Goal: Check status: Check status

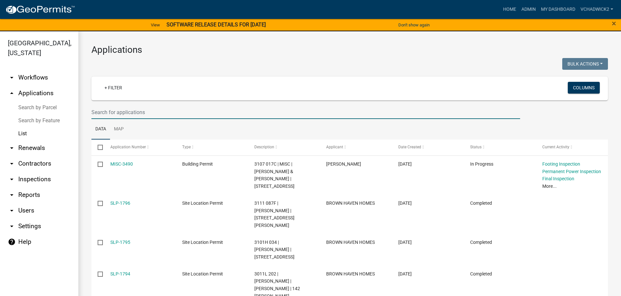
click at [118, 116] on input "text" at bounding box center [305, 112] width 428 height 13
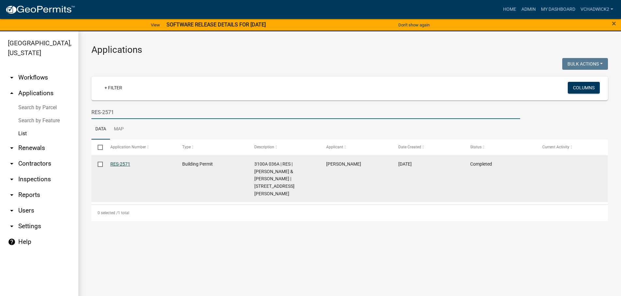
type input "RES-2571"
click at [114, 163] on link "RES-2571" at bounding box center [120, 164] width 20 height 5
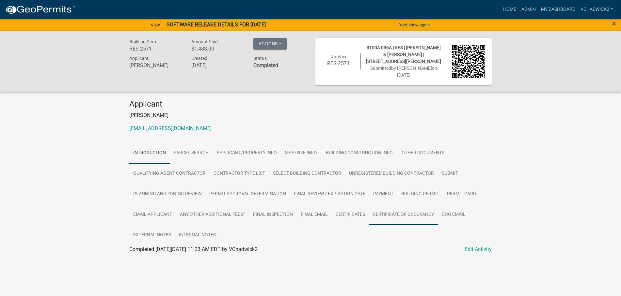
click at [388, 211] on link "Certificate of Occupancy" at bounding box center [403, 215] width 69 height 21
click at [159, 256] on link "Certificate of Occupancy" at bounding box center [157, 257] width 56 height 6
click at [525, 7] on link "Admin" at bounding box center [528, 9] width 20 height 12
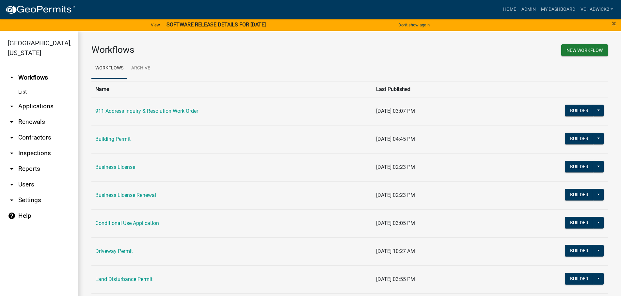
click at [21, 105] on link "arrow_drop_down Applications" at bounding box center [39, 107] width 78 height 16
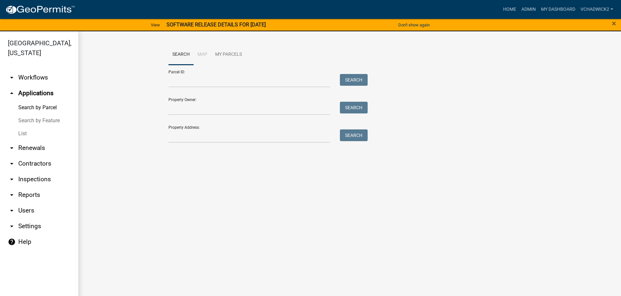
click at [23, 135] on link "List" at bounding box center [39, 133] width 78 height 13
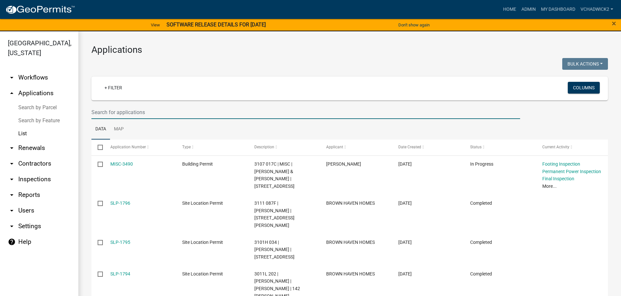
click at [128, 112] on input "text" at bounding box center [305, 112] width 428 height 13
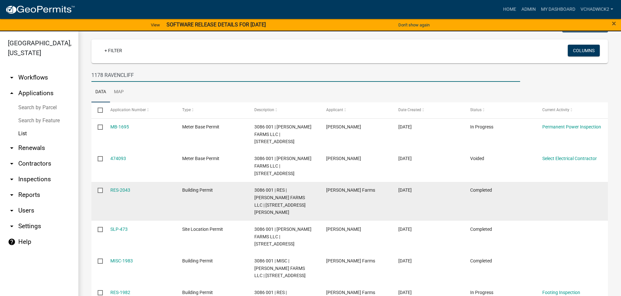
scroll to position [74, 0]
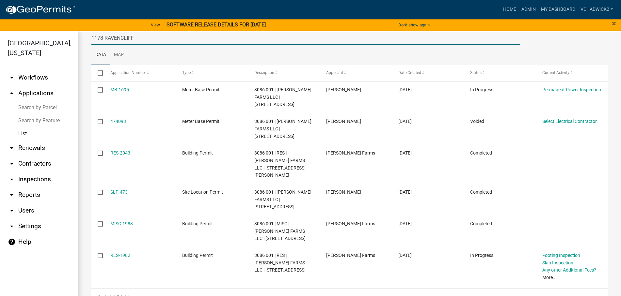
type input "1178 RAVENCLIFF"
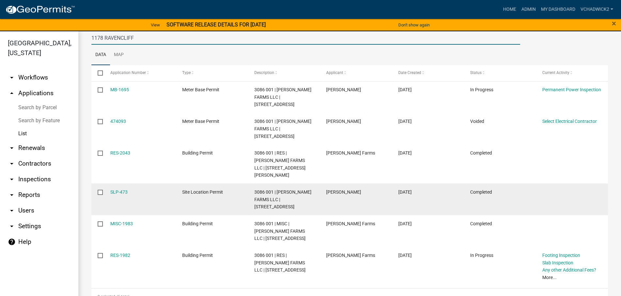
scroll to position [0, 0]
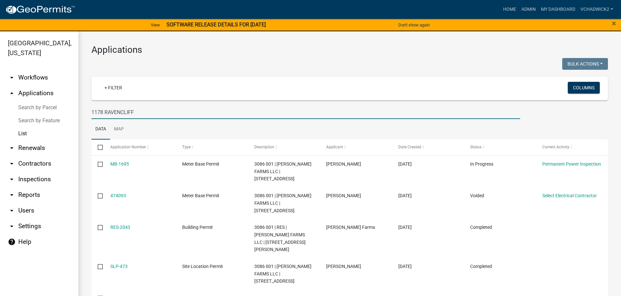
drag, startPoint x: 146, startPoint y: 112, endPoint x: 0, endPoint y: 102, distance: 146.5
click at [91, 106] on input "1178 RAVENCLIFF" at bounding box center [305, 112] width 428 height 13
